Goal: Information Seeking & Learning: Learn about a topic

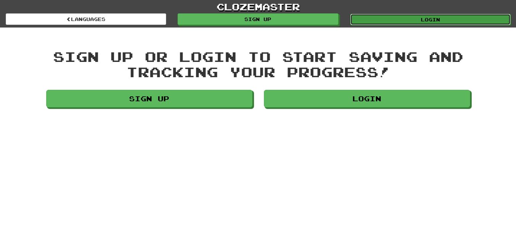
click at [432, 19] on link "Login" at bounding box center [430, 19] width 160 height 11
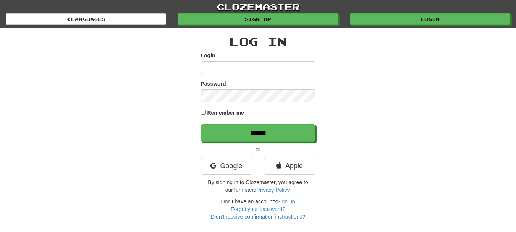
type input "**********"
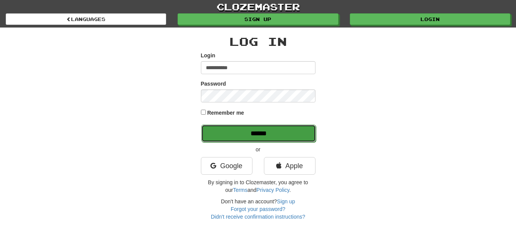
click at [237, 133] on input "******" at bounding box center [258, 134] width 115 height 18
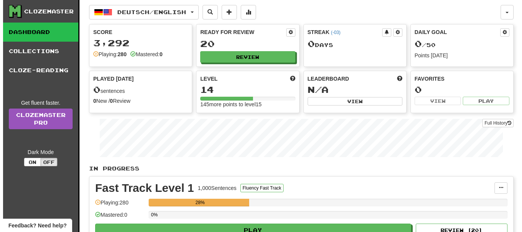
scroll to position [38, 0]
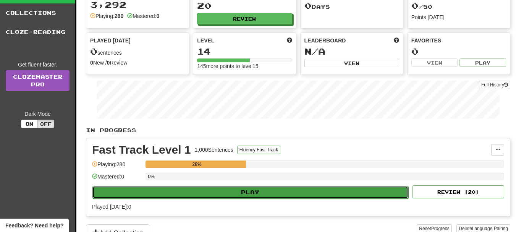
click at [233, 188] on button "Play" at bounding box center [250, 192] width 316 height 13
select select "**"
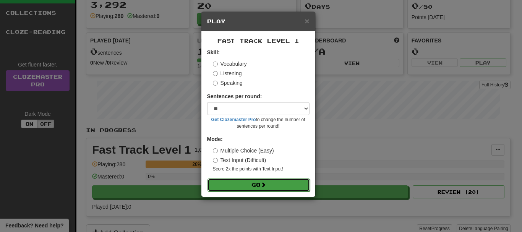
click at [242, 186] on button "Go" at bounding box center [258, 184] width 102 height 13
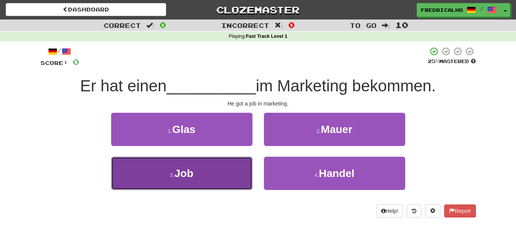
click at [224, 181] on button "3 . Job" at bounding box center [181, 173] width 141 height 33
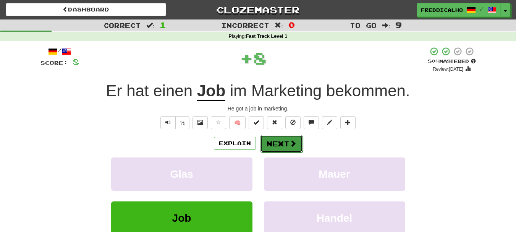
click at [291, 140] on span at bounding box center [293, 143] width 7 height 7
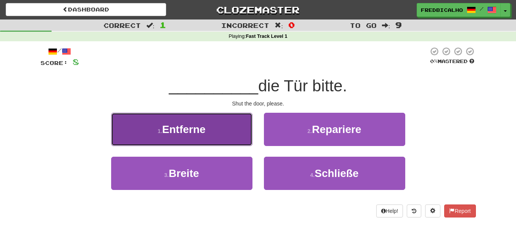
click at [217, 134] on button "1 . Entferne" at bounding box center [181, 129] width 141 height 33
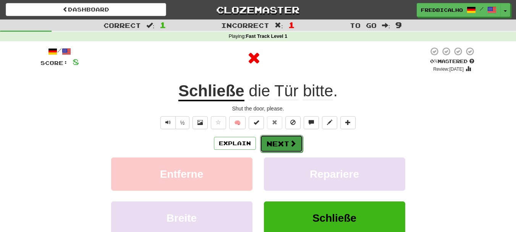
click at [272, 143] on button "Next" at bounding box center [281, 144] width 43 height 18
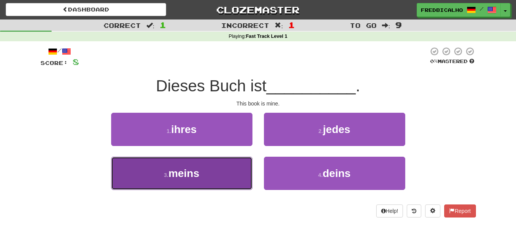
click at [205, 165] on button "3 . meins" at bounding box center [181, 173] width 141 height 33
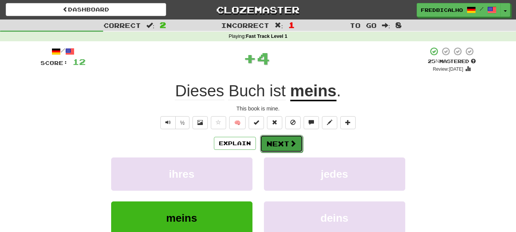
click at [275, 148] on button "Next" at bounding box center [281, 144] width 43 height 18
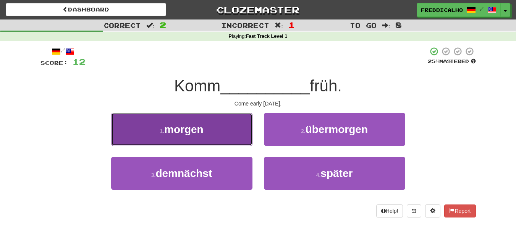
click at [212, 139] on button "1 . morgen" at bounding box center [181, 129] width 141 height 33
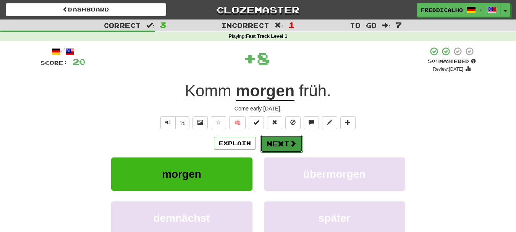
click at [272, 141] on button "Next" at bounding box center [281, 144] width 43 height 18
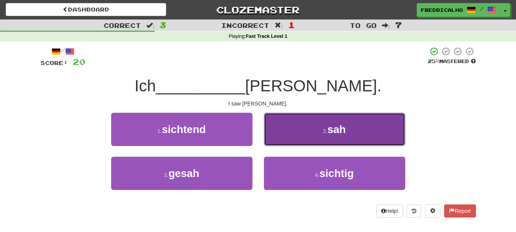
click at [289, 139] on button "2 . sah" at bounding box center [334, 129] width 141 height 33
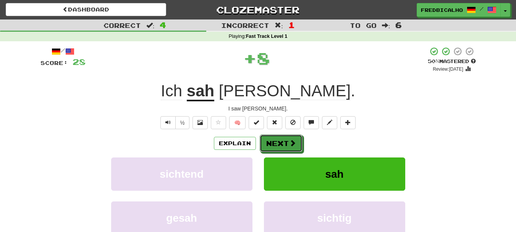
click at [289, 139] on span at bounding box center [292, 142] width 7 height 7
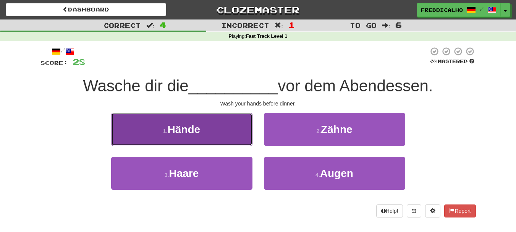
click at [228, 137] on button "1 . Hände" at bounding box center [181, 129] width 141 height 33
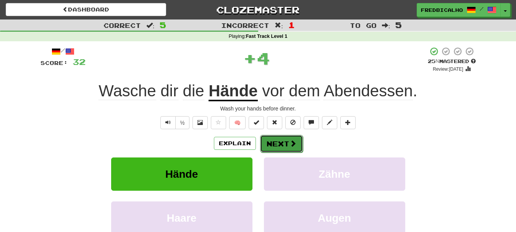
click at [283, 137] on button "Next" at bounding box center [281, 144] width 43 height 18
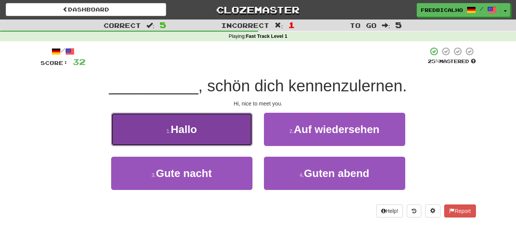
click at [222, 136] on button "1 . Hallo" at bounding box center [181, 129] width 141 height 33
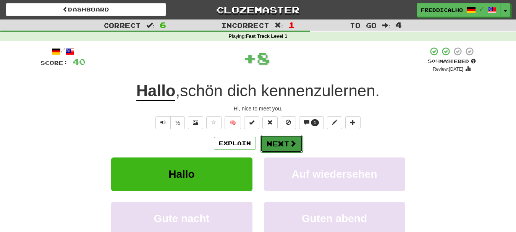
click at [267, 144] on button "Next" at bounding box center [281, 144] width 43 height 18
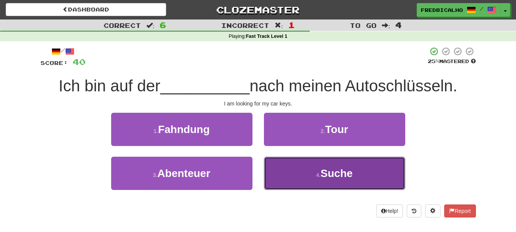
click at [292, 165] on button "4 . Suche" at bounding box center [334, 173] width 141 height 33
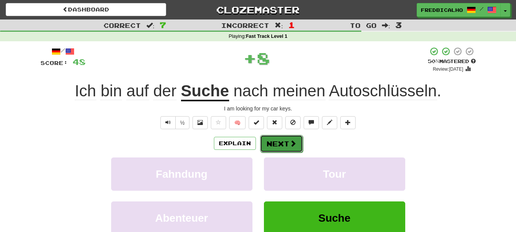
click at [277, 140] on button "Next" at bounding box center [281, 144] width 43 height 18
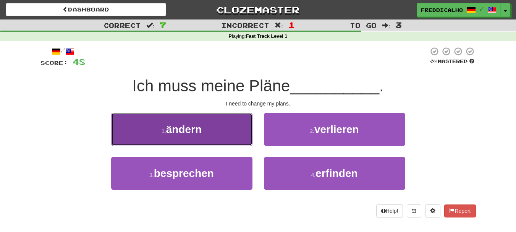
click at [215, 133] on button "1 . ändern" at bounding box center [181, 129] width 141 height 33
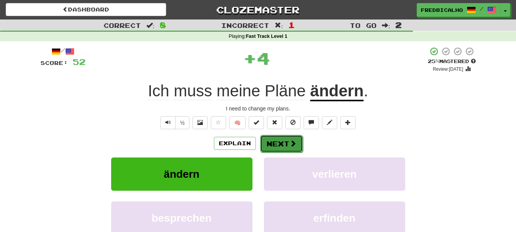
click at [272, 137] on button "Next" at bounding box center [281, 144] width 43 height 18
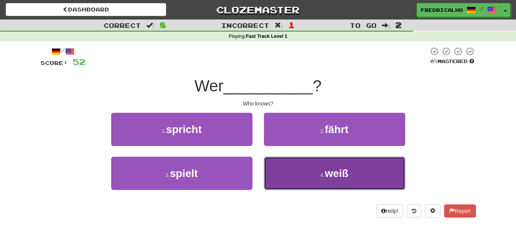
click at [285, 177] on button "4 . weiß" at bounding box center [334, 173] width 141 height 33
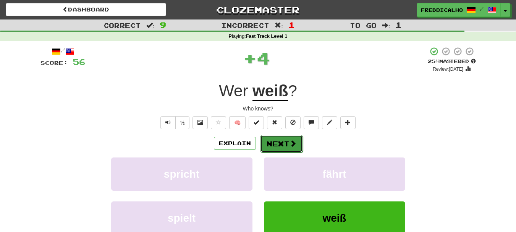
click at [269, 141] on button "Next" at bounding box center [281, 144] width 43 height 18
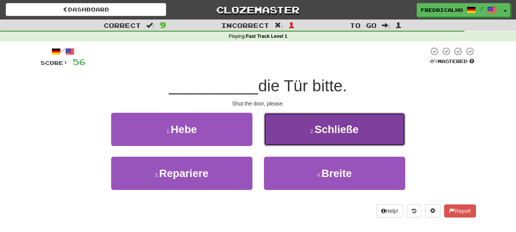
click at [275, 138] on button "2 . Schließe" at bounding box center [334, 129] width 141 height 33
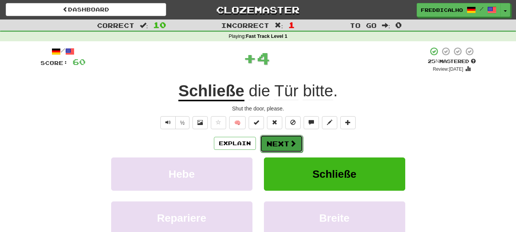
click at [274, 142] on button "Next" at bounding box center [281, 144] width 43 height 18
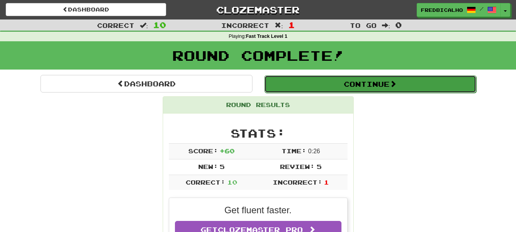
click at [374, 83] on button "Continue" at bounding box center [370, 84] width 212 height 18
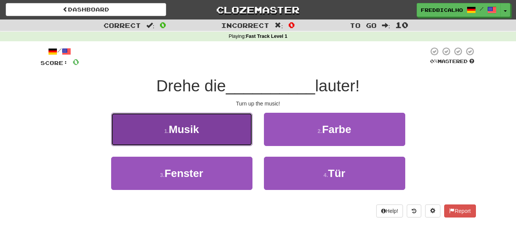
click at [211, 115] on button "1 . Musik" at bounding box center [181, 129] width 141 height 33
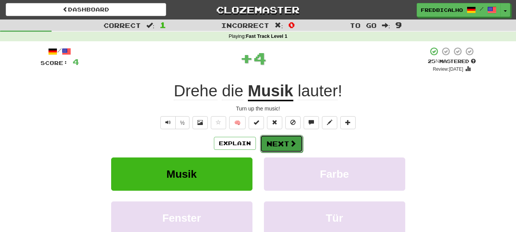
click at [295, 140] on span at bounding box center [293, 143] width 7 height 7
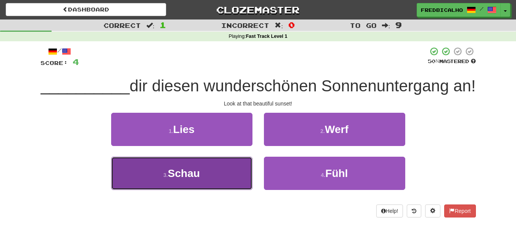
click at [222, 188] on button "3 . Schau" at bounding box center [181, 173] width 141 height 33
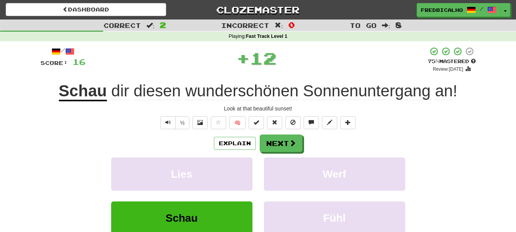
click at [285, 153] on div "Explain Next Lies Werf Schau Fühl Learn more: Lies Werf Schau Fühl" at bounding box center [258, 195] width 436 height 123
click at [283, 151] on button "Next" at bounding box center [281, 144] width 43 height 18
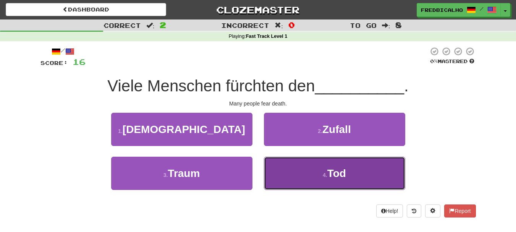
click at [287, 163] on button "4 . Tod" at bounding box center [334, 173] width 141 height 33
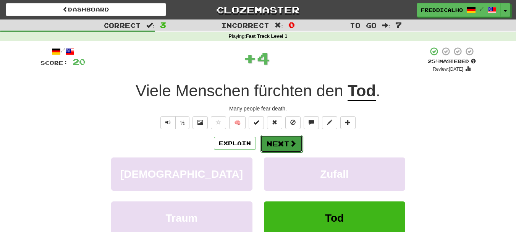
click at [273, 142] on button "Next" at bounding box center [281, 144] width 43 height 18
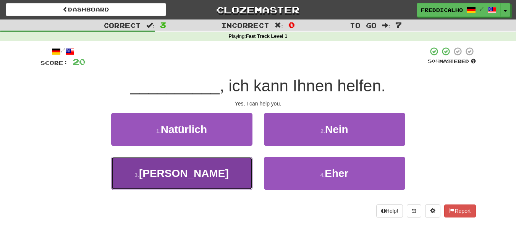
click at [202, 171] on button "3 . Ja" at bounding box center [181, 173] width 141 height 33
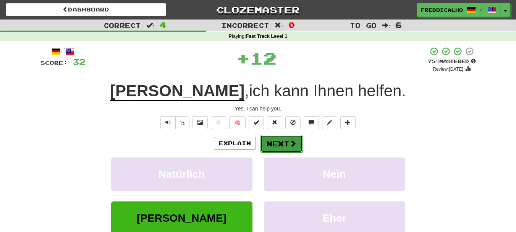
click at [299, 146] on button "Next" at bounding box center [281, 144] width 43 height 18
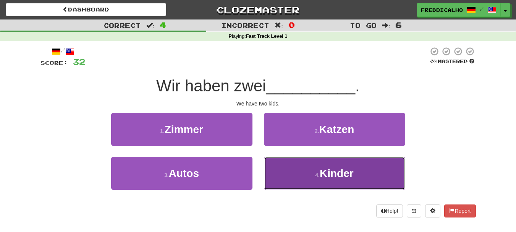
click at [334, 175] on span "Kinder" at bounding box center [337, 173] width 34 height 12
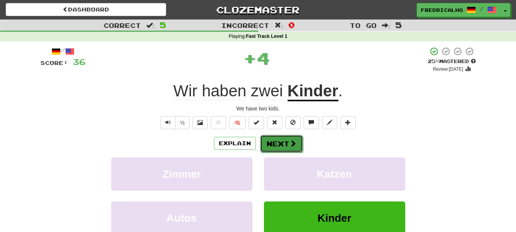
click at [290, 145] on span at bounding box center [293, 143] width 7 height 7
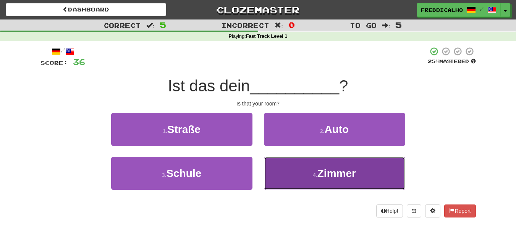
click at [300, 177] on button "4 . Zimmer" at bounding box center [334, 173] width 141 height 33
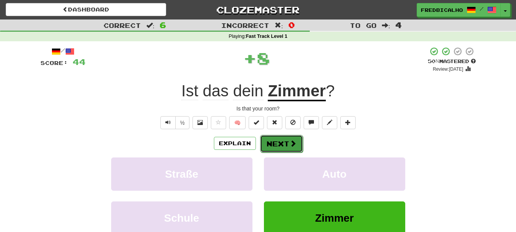
click at [288, 145] on button "Next" at bounding box center [281, 144] width 43 height 18
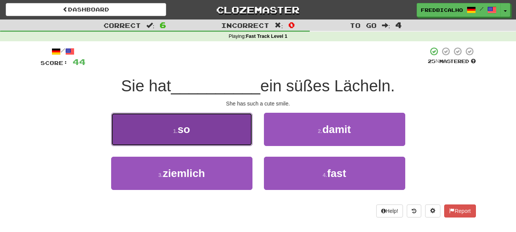
click at [220, 133] on button "1 . so" at bounding box center [181, 129] width 141 height 33
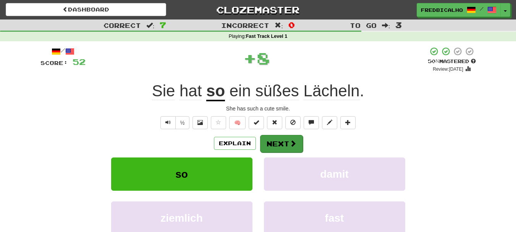
drag, startPoint x: 284, startPoint y: 125, endPoint x: 283, endPoint y: 134, distance: 8.9
click at [283, 131] on div "/ Score: 52 + 8 50 % Mastered Review: 2025-08-29 Sie hat so ein süßes Lächeln .…" at bounding box center [258, 160] width 436 height 227
click at [284, 138] on button "Next" at bounding box center [281, 144] width 43 height 18
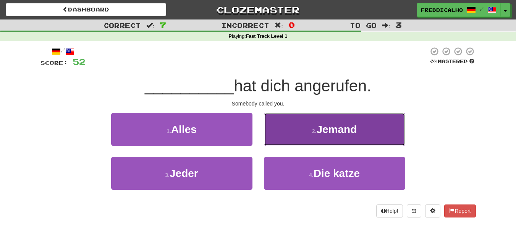
click at [306, 134] on button "2 . Jemand" at bounding box center [334, 129] width 141 height 33
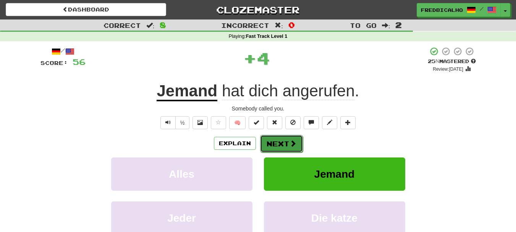
click at [279, 139] on button "Next" at bounding box center [281, 144] width 43 height 18
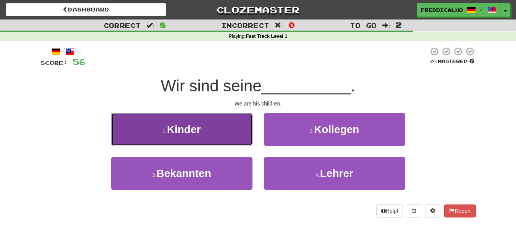
click at [210, 142] on button "1 . Kinder" at bounding box center [181, 129] width 141 height 33
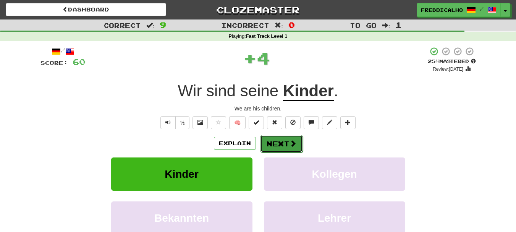
click at [285, 152] on button "Next" at bounding box center [281, 144] width 43 height 18
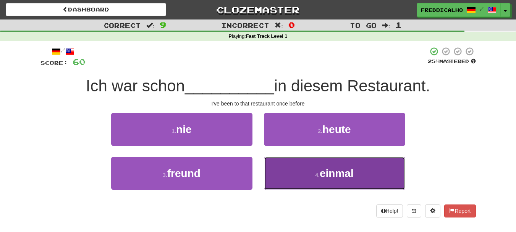
click at [279, 166] on button "4 . einmal" at bounding box center [334, 173] width 141 height 33
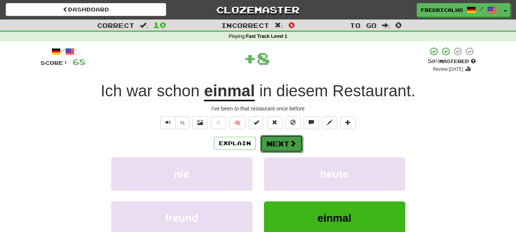
click at [275, 141] on button "Next" at bounding box center [281, 144] width 43 height 18
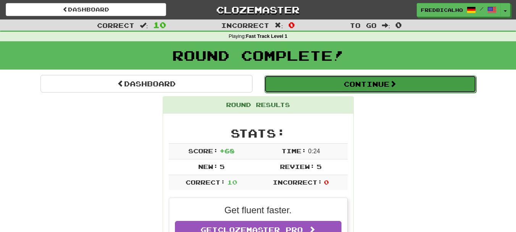
click at [358, 77] on button "Continue" at bounding box center [370, 84] width 212 height 18
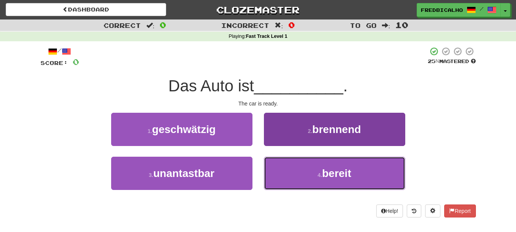
click at [303, 175] on button "4 . bereit" at bounding box center [334, 173] width 141 height 33
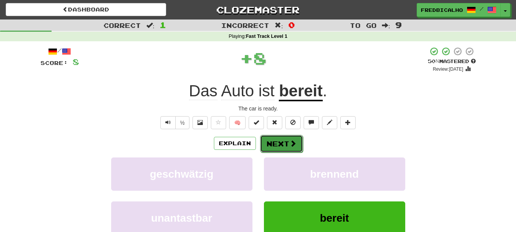
click at [298, 139] on button "Next" at bounding box center [281, 144] width 43 height 18
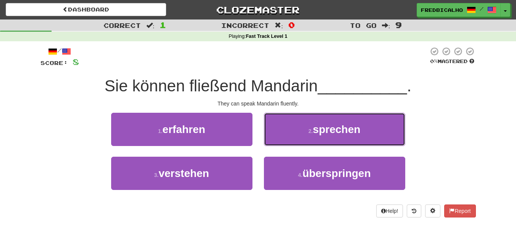
click at [298, 139] on button "2 . sprechen" at bounding box center [334, 129] width 141 height 33
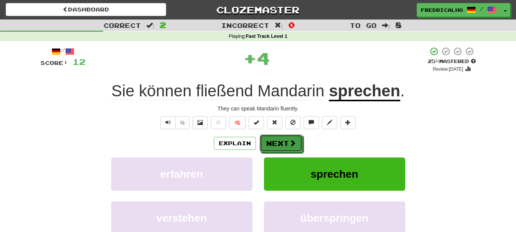
click at [298, 139] on button "Next" at bounding box center [281, 143] width 43 height 18
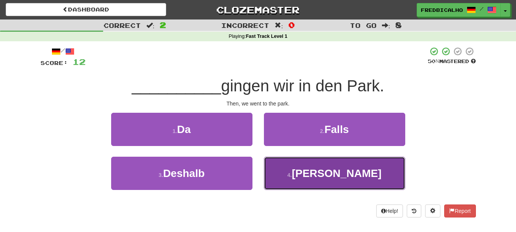
click at [307, 170] on button "4 . Dann" at bounding box center [334, 173] width 141 height 33
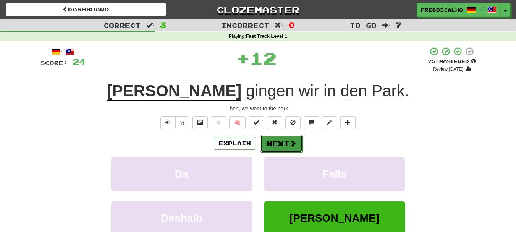
click at [290, 142] on span at bounding box center [293, 143] width 7 height 7
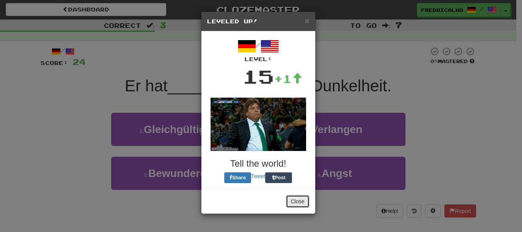
click at [308, 203] on button "Close" at bounding box center [298, 201] width 24 height 13
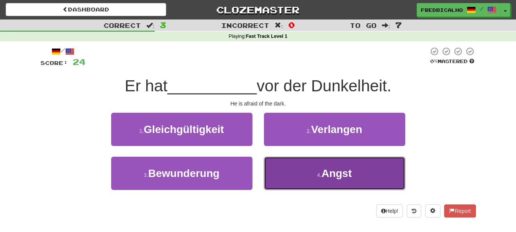
click at [310, 176] on button "4 . Angst" at bounding box center [334, 173] width 141 height 33
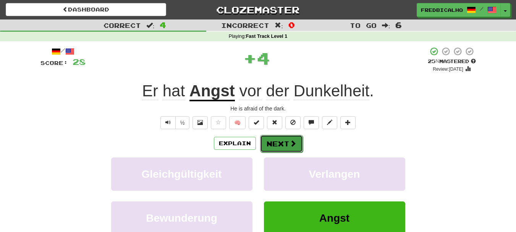
click at [290, 147] on button "Next" at bounding box center [281, 144] width 43 height 18
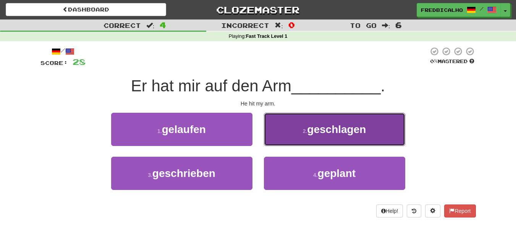
click at [297, 131] on button "2 . geschlagen" at bounding box center [334, 129] width 141 height 33
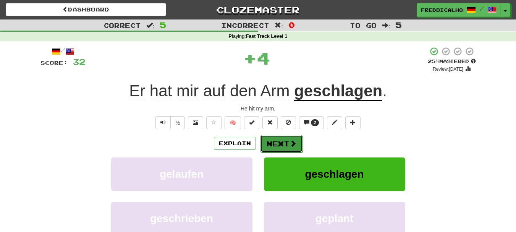
click at [281, 140] on button "Next" at bounding box center [281, 144] width 43 height 18
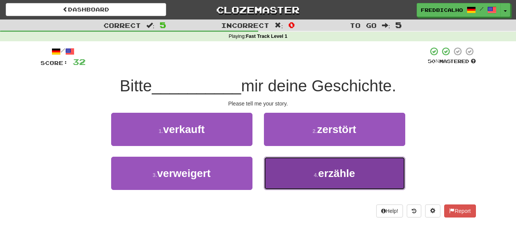
click at [291, 168] on button "4 . erzähle" at bounding box center [334, 173] width 141 height 33
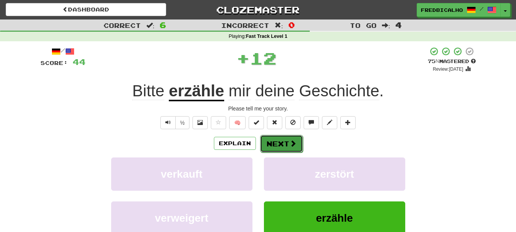
click at [285, 147] on button "Next" at bounding box center [281, 144] width 43 height 18
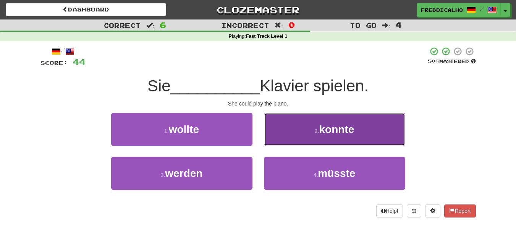
click at [298, 139] on button "2 . konnte" at bounding box center [334, 129] width 141 height 33
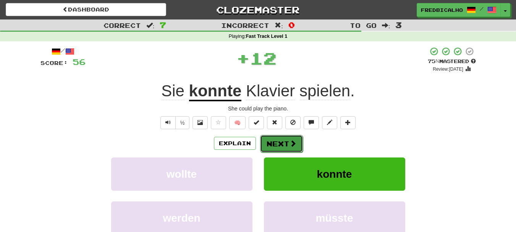
click at [287, 139] on button "Next" at bounding box center [281, 144] width 43 height 18
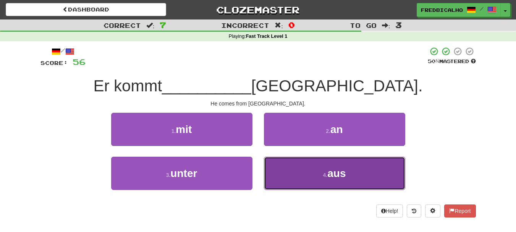
click at [293, 172] on button "4 . aus" at bounding box center [334, 173] width 141 height 33
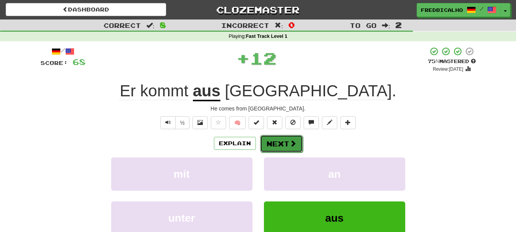
click at [284, 138] on button "Next" at bounding box center [281, 144] width 43 height 18
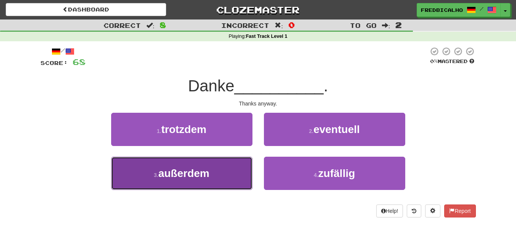
click at [233, 167] on button "3 . außerdem" at bounding box center [181, 173] width 141 height 33
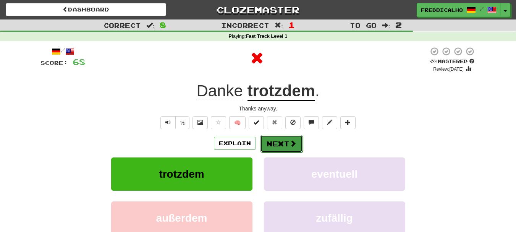
click at [283, 148] on button "Next" at bounding box center [281, 144] width 43 height 18
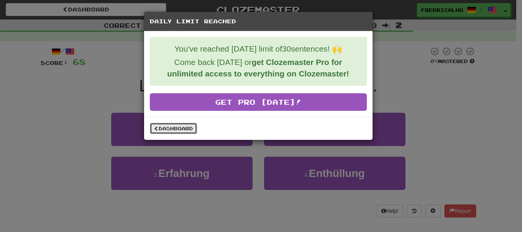
click at [176, 126] on link "Dashboard" at bounding box center [173, 128] width 47 height 11
